Goal: Task Accomplishment & Management: Use online tool/utility

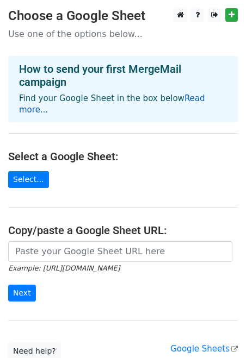
click at [190, 100] on link "Read more..." at bounding box center [112, 103] width 186 height 21
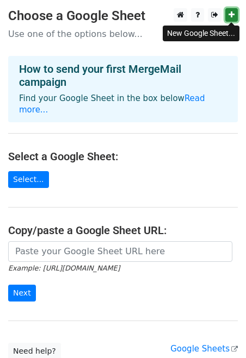
click at [230, 17] on icon at bounding box center [231, 15] width 6 height 8
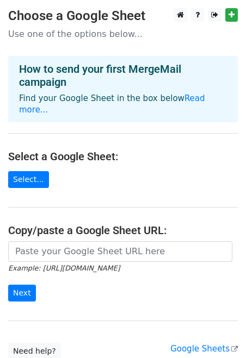
click at [97, 161] on main "Choose a Google Sheet Use one of the options below... How to send your first Me…" at bounding box center [123, 183] width 246 height 351
click at [34, 171] on link "Select..." at bounding box center [28, 179] width 41 height 17
click at [102, 168] on main "Choose a Google Sheet Use one of the options below... How to send your first Me…" at bounding box center [123, 183] width 246 height 351
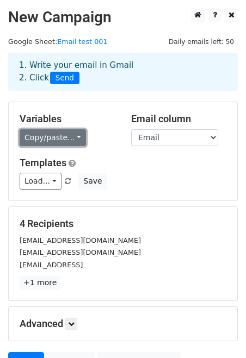
click at [61, 142] on link "Copy/paste..." at bounding box center [53, 137] width 66 height 17
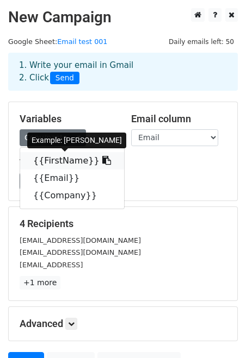
click at [62, 160] on link "{{FirstName}}" at bounding box center [72, 160] width 104 height 17
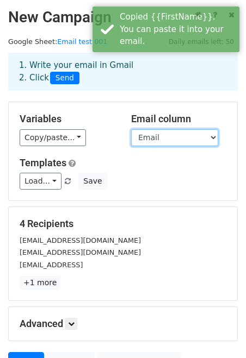
click at [178, 137] on select "FirstName Email Company" at bounding box center [174, 137] width 87 height 17
click at [131, 129] on select "FirstName Email Company" at bounding box center [174, 137] width 87 height 17
click at [104, 159] on h5 "Templates" at bounding box center [123, 163] width 206 height 12
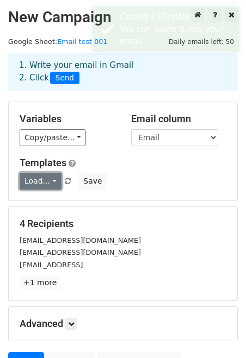
click at [39, 183] on link "Load..." at bounding box center [41, 181] width 42 height 17
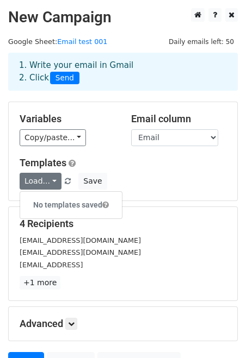
click at [123, 147] on div "Variables Copy/paste... {{FirstName}} {{Email}} {{Company}} Email column FirstN…" at bounding box center [123, 151] width 228 height 98
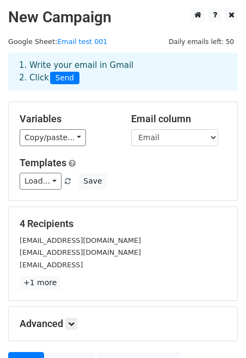
click at [92, 116] on h5 "Variables" at bounding box center [67, 119] width 95 height 12
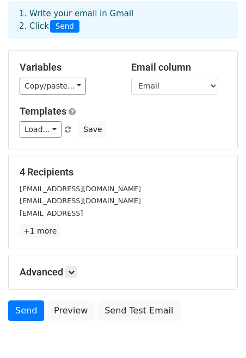
scroll to position [107, 0]
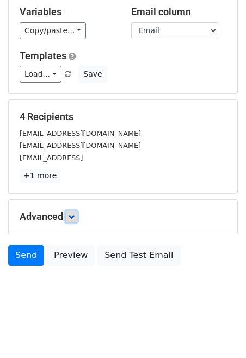
click at [74, 214] on icon at bounding box center [71, 216] width 7 height 7
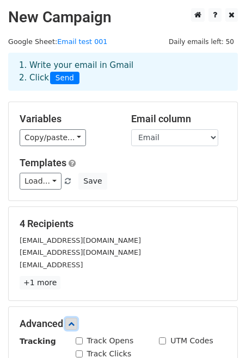
scroll to position [213, 0]
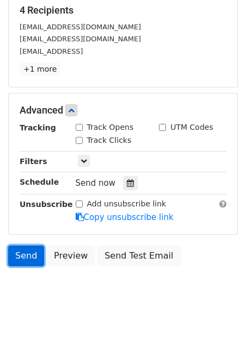
click at [24, 249] on link "Send" at bounding box center [26, 256] width 36 height 21
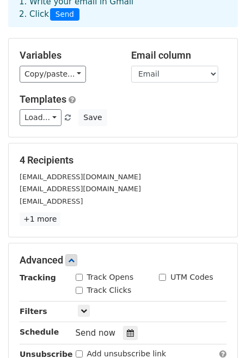
scroll to position [0, 0]
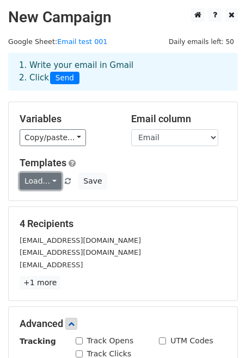
click at [41, 183] on link "Load..." at bounding box center [41, 181] width 42 height 17
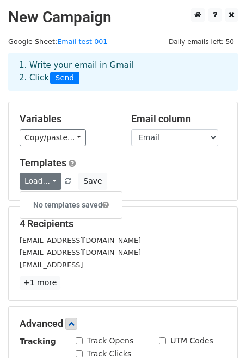
click at [59, 202] on h6 "No templates saved" at bounding box center [71, 205] width 102 height 18
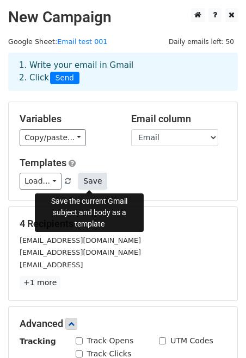
click at [86, 184] on button "Save" at bounding box center [92, 181] width 28 height 17
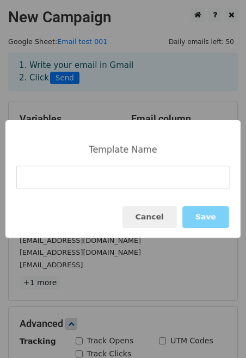
click at [139, 180] on input at bounding box center [122, 177] width 213 height 23
click at [159, 222] on button "Cancel" at bounding box center [149, 217] width 54 height 22
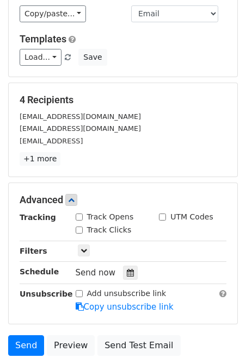
scroll to position [127, 0]
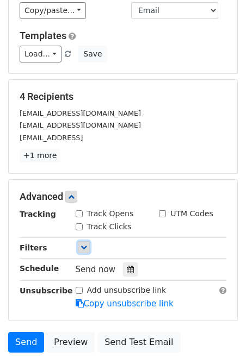
click at [80, 249] on icon at bounding box center [83, 247] width 7 height 7
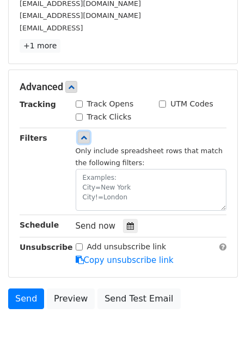
scroll to position [238, 0]
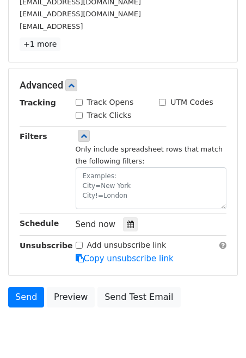
click at [130, 62] on div "4 Recipients celestinetot@gmail.com dafala@yeah.net bigbangtt@outlook.conm +1 m…" at bounding box center [123, 14] width 228 height 93
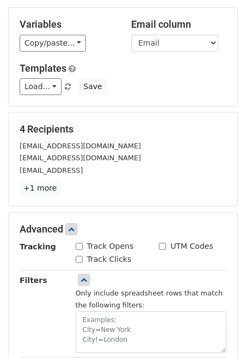
scroll to position [0, 0]
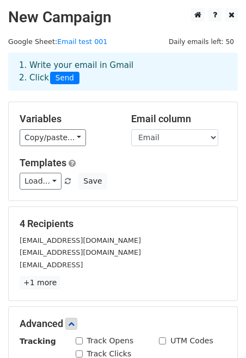
click at [62, 80] on span "Send" at bounding box center [64, 78] width 29 height 13
click at [71, 80] on span "Send" at bounding box center [64, 78] width 29 height 13
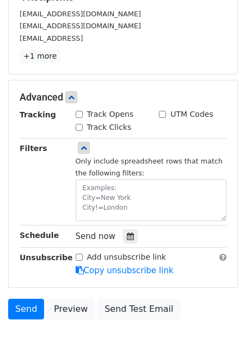
scroll to position [280, 0]
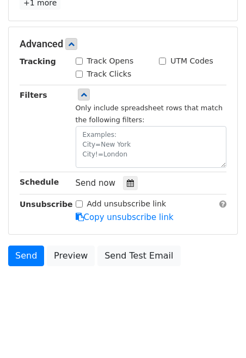
click at [94, 316] on html "New Campaign Daily emails left: 50 Google Sheet: Email test 001 1. Write your e…" at bounding box center [123, 39] width 246 height 638
click at [24, 260] on link "Send" at bounding box center [26, 256] width 36 height 21
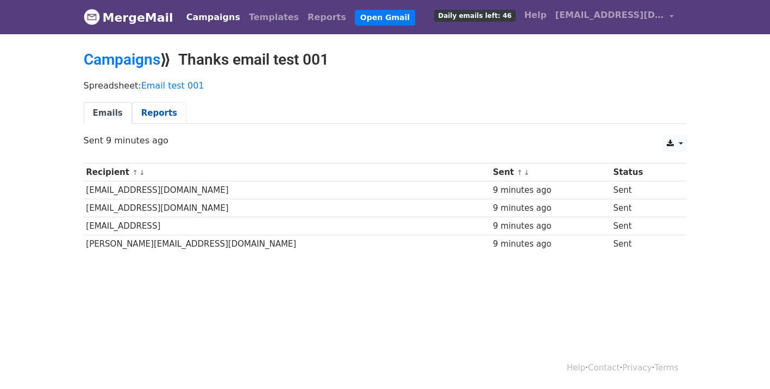
click at [155, 116] on link "Reports" at bounding box center [159, 113] width 54 height 22
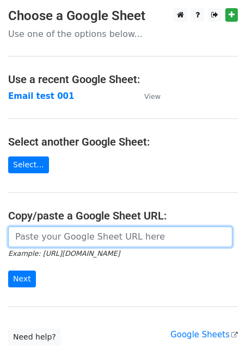
click at [108, 240] on input "url" at bounding box center [120, 237] width 224 height 21
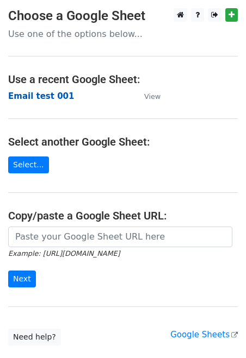
click at [41, 94] on strong "Email test 001" at bounding box center [41, 96] width 66 height 10
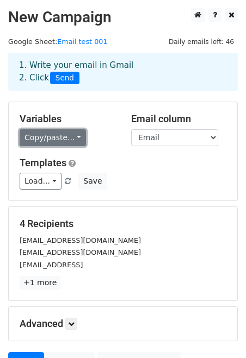
click at [71, 137] on link "Copy/paste..." at bounding box center [53, 137] width 66 height 17
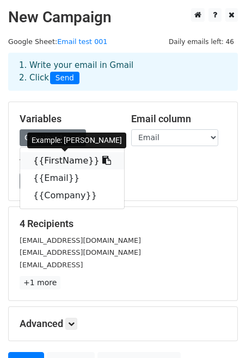
click at [72, 158] on link "{{FirstName}}" at bounding box center [72, 160] width 104 height 17
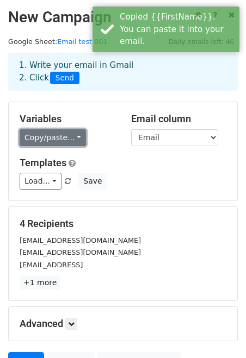
click at [74, 137] on link "Copy/paste..." at bounding box center [53, 137] width 66 height 17
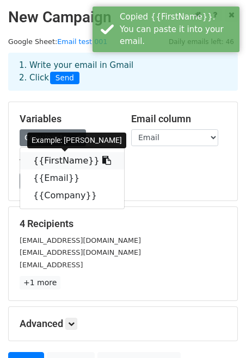
click at [102, 161] on icon at bounding box center [106, 160] width 9 height 9
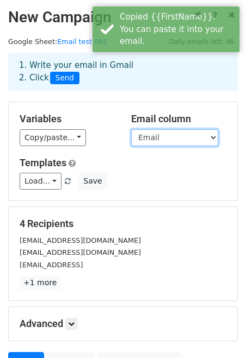
click at [175, 143] on select "FirstName Email Company" at bounding box center [174, 137] width 87 height 17
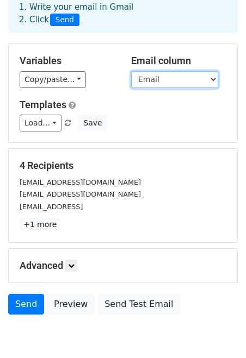
scroll to position [59, 0]
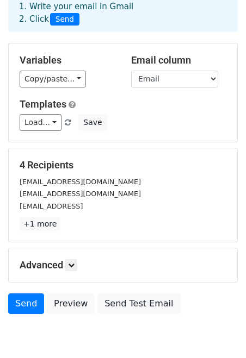
click at [64, 210] on small "bigbangtt@outlook.conm" at bounding box center [51, 206] width 63 height 8
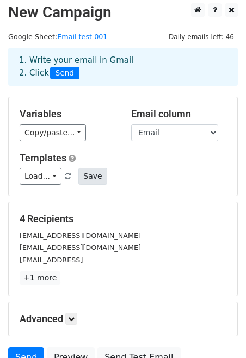
scroll to position [9, 0]
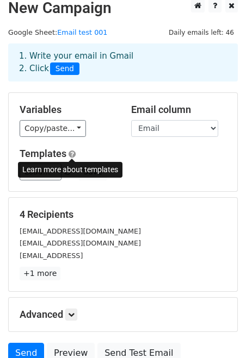
click at [71, 153] on span at bounding box center [71, 154] width 7 height 8
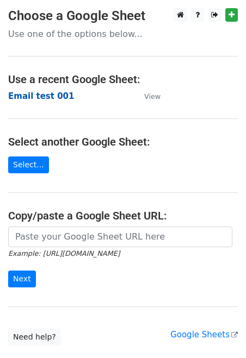
click at [45, 99] on strong "Email test 001" at bounding box center [41, 96] width 66 height 10
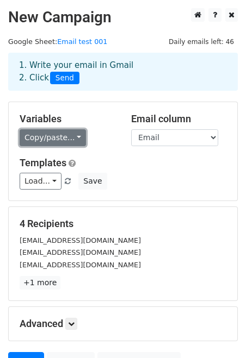
click at [72, 135] on link "Copy/paste..." at bounding box center [53, 137] width 66 height 17
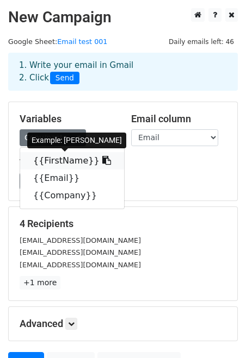
click at [71, 166] on link "{{FirstName}}" at bounding box center [72, 160] width 104 height 17
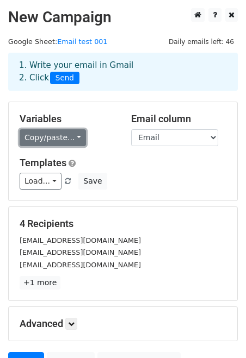
click at [71, 140] on link "Copy/paste..." at bounding box center [53, 137] width 66 height 17
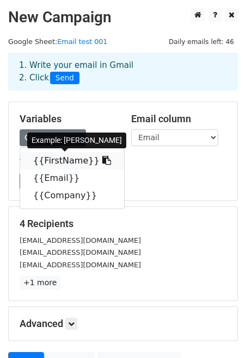
click at [66, 165] on link "{{FirstName}}" at bounding box center [72, 160] width 104 height 17
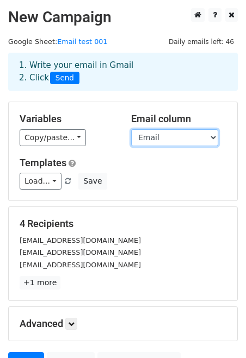
click at [187, 134] on select "FirstName Email Company" at bounding box center [174, 137] width 87 height 17
click at [131, 129] on select "FirstName Email Company" at bounding box center [174, 137] width 87 height 17
click at [147, 158] on h5 "Templates" at bounding box center [123, 163] width 206 height 12
click at [100, 109] on div "Variables Copy/paste... {{FirstName}} {{Email}} {{Company}} Email column FirstN…" at bounding box center [123, 151] width 228 height 98
click at [112, 171] on div "Templates Load... No templates saved Save" at bounding box center [122, 173] width 223 height 33
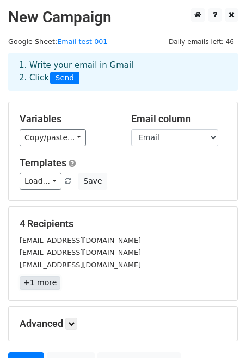
click at [41, 281] on link "+1 more" at bounding box center [40, 283] width 41 height 14
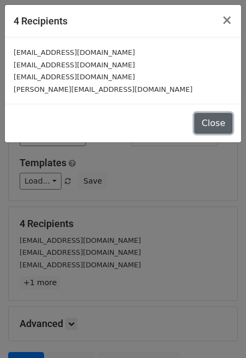
click at [215, 122] on button "Close" at bounding box center [213, 123] width 38 height 21
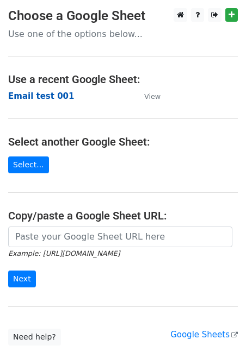
click at [51, 99] on strong "Email test 001" at bounding box center [41, 96] width 66 height 10
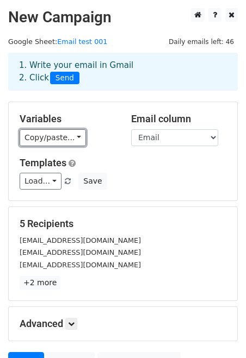
click at [54, 137] on link "Copy/paste..." at bounding box center [53, 137] width 66 height 17
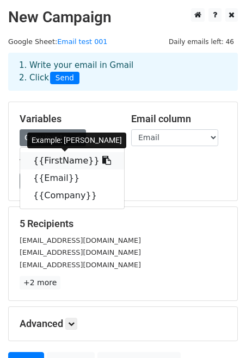
click at [102, 159] on icon at bounding box center [106, 160] width 9 height 9
